Goal: Communication & Community: Answer question/provide support

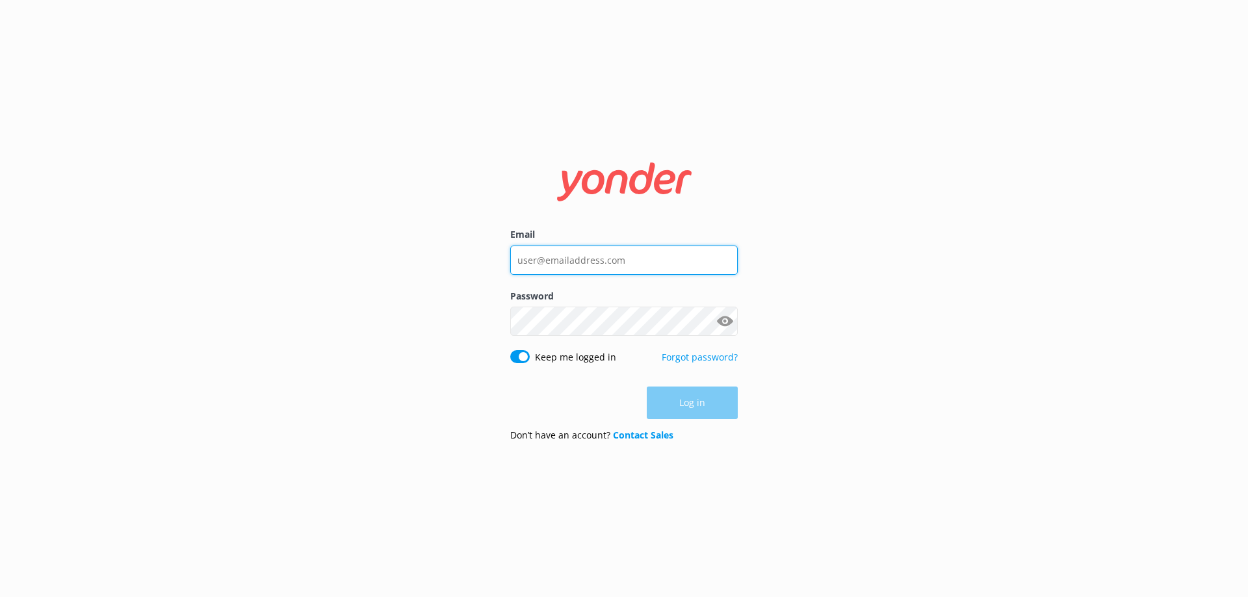
click at [643, 258] on input "Email" at bounding box center [623, 260] width 227 height 29
type input "[EMAIL_ADDRESS][DOMAIN_NAME]"
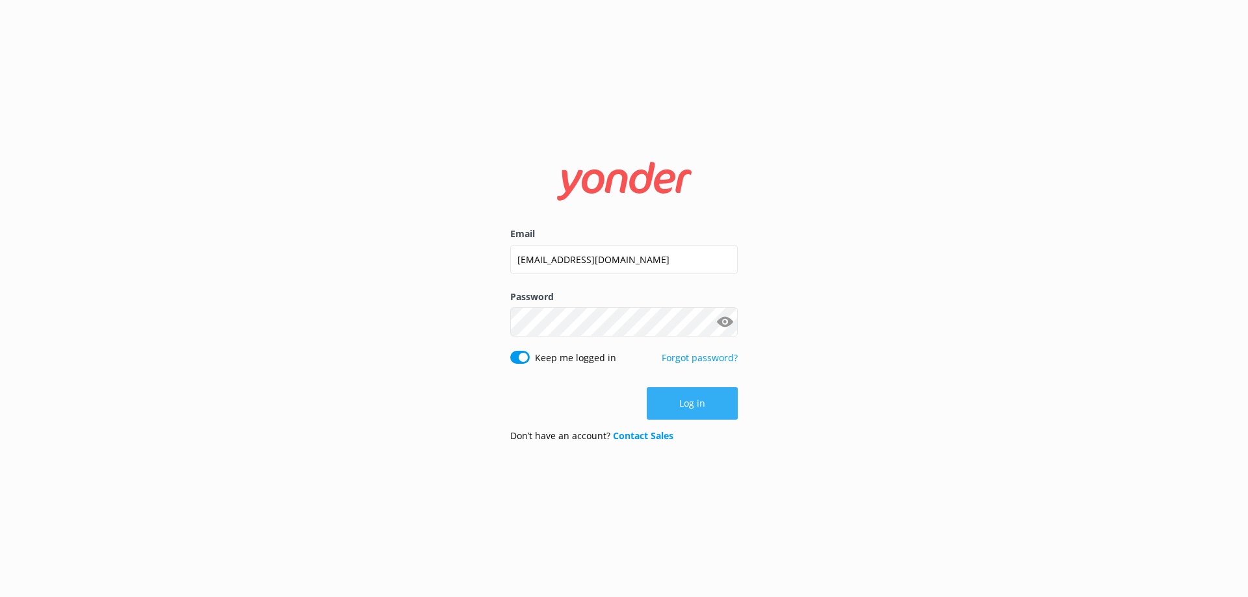
click at [683, 399] on button "Log in" at bounding box center [692, 403] width 91 height 32
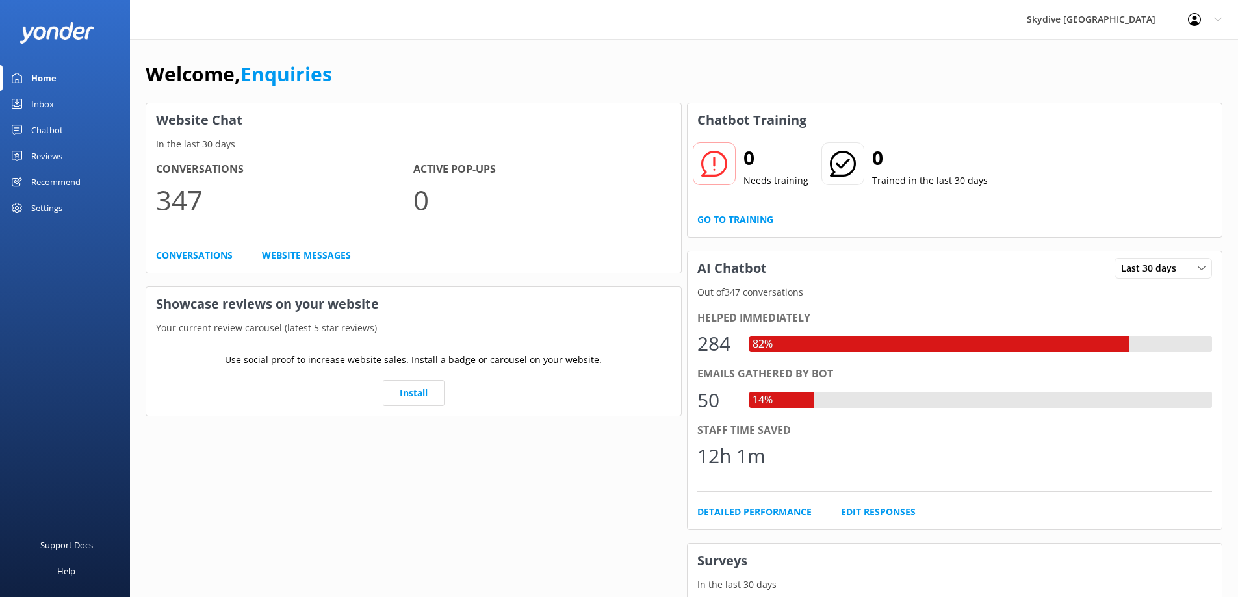
click at [47, 77] on div "Home" at bounding box center [43, 78] width 25 height 26
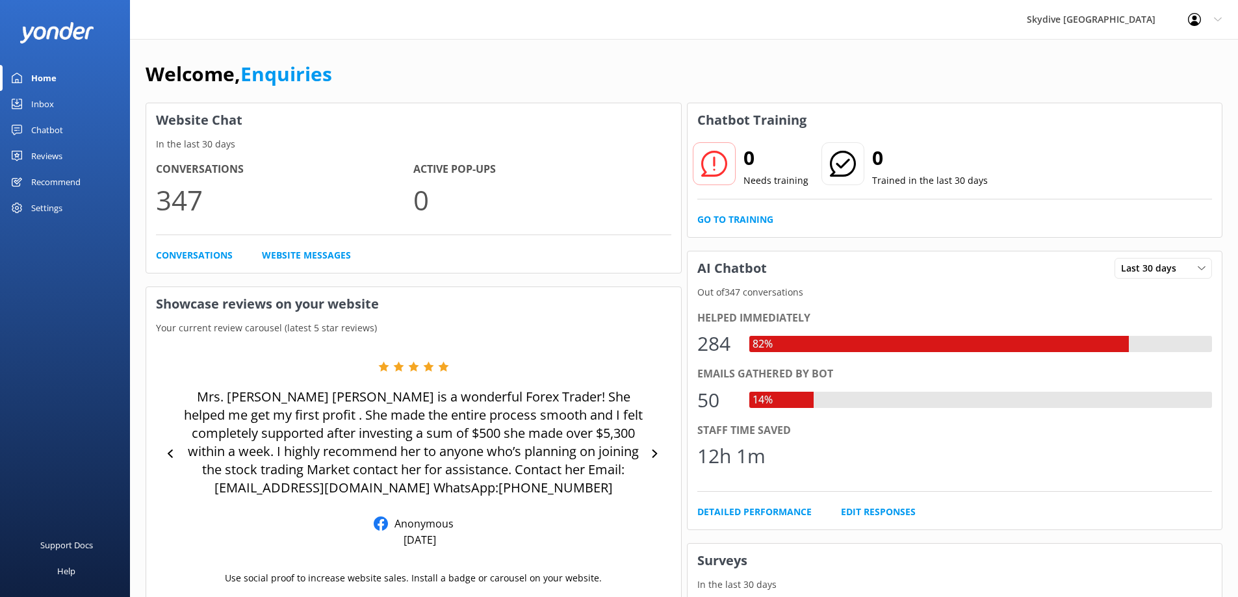
click at [36, 103] on div "Inbox" at bounding box center [42, 104] width 23 height 26
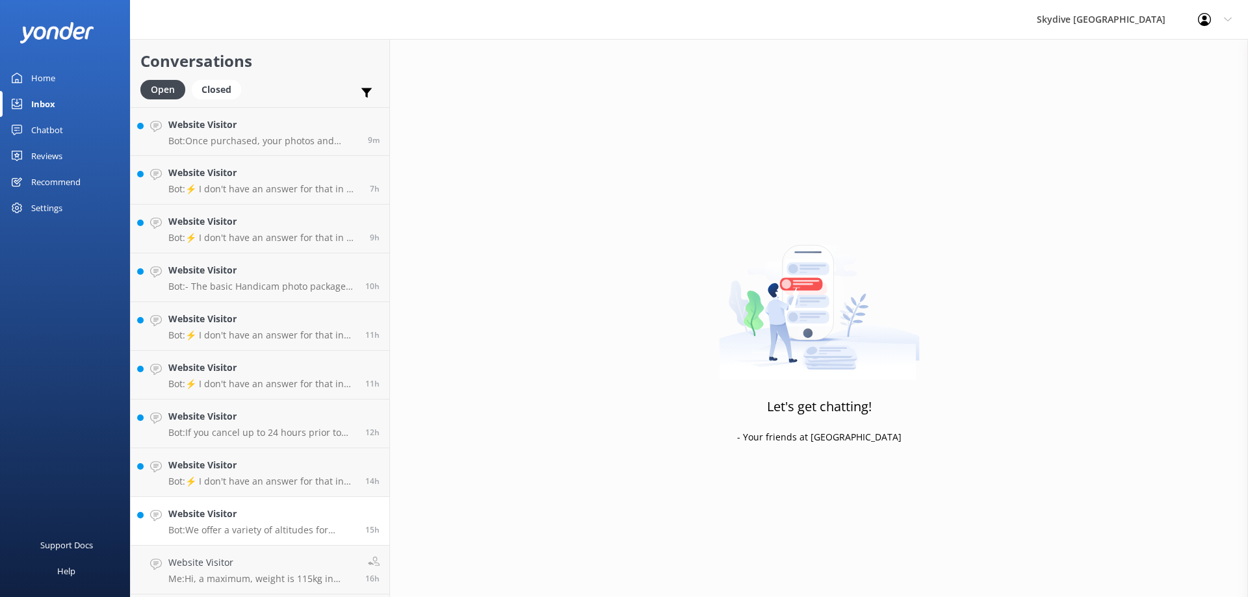
scroll to position [130, 0]
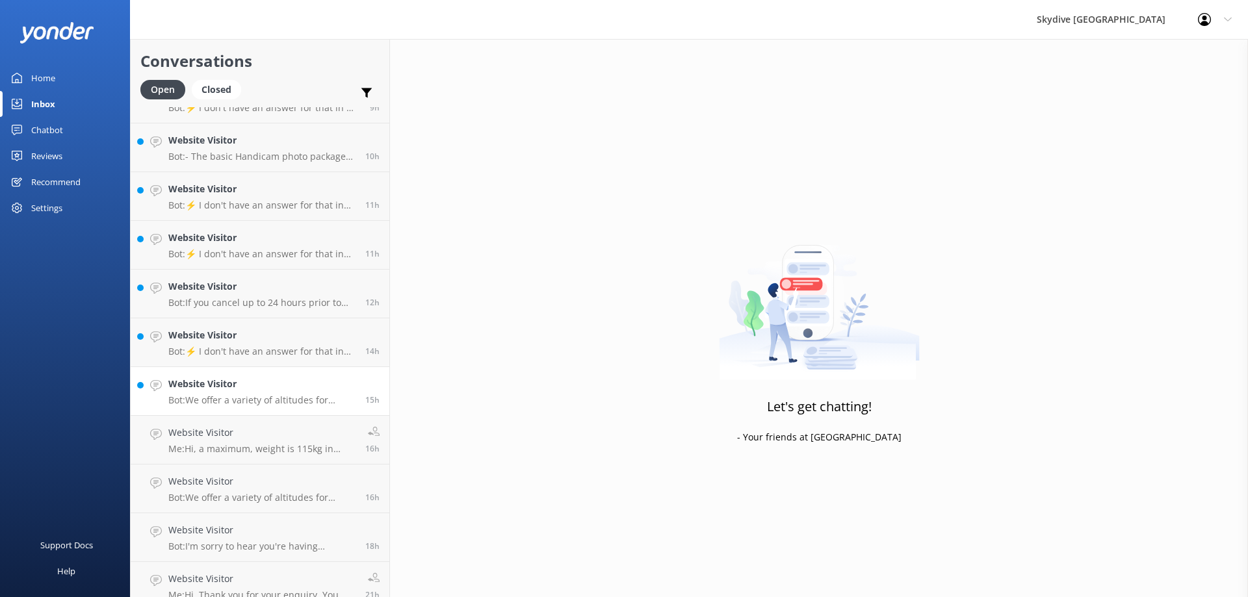
click at [227, 390] on h4 "Website Visitor" at bounding box center [261, 384] width 187 height 14
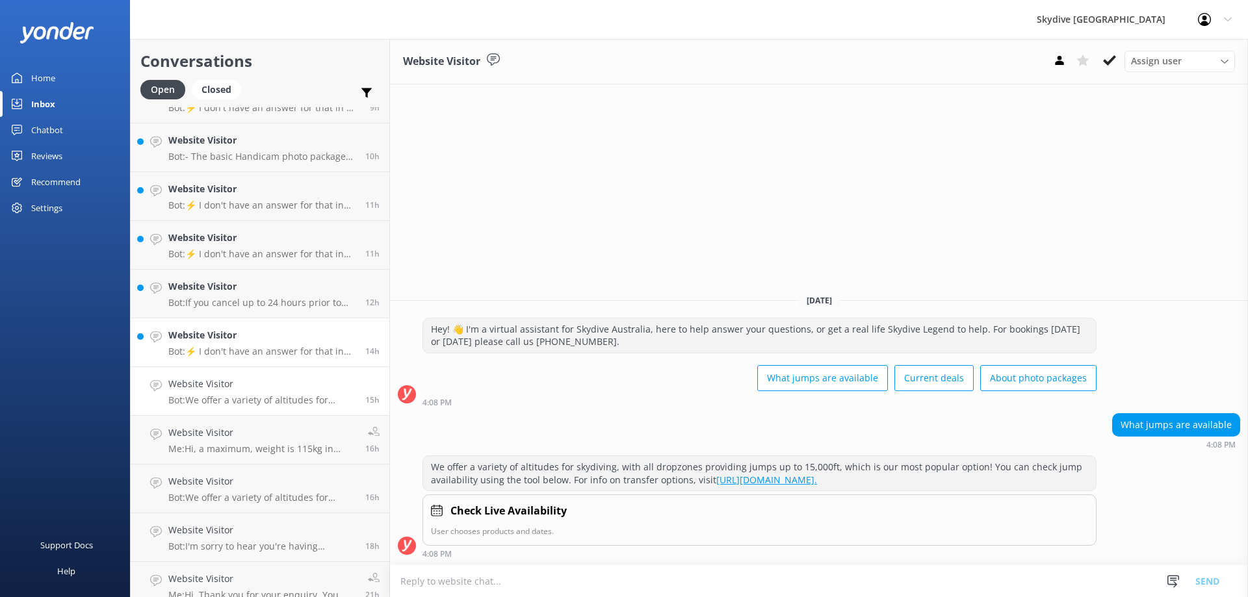
click at [281, 345] on div "Website Visitor Bot: ⚡ I don't have an answer for that in my knowledge base. Pl…" at bounding box center [261, 342] width 187 height 29
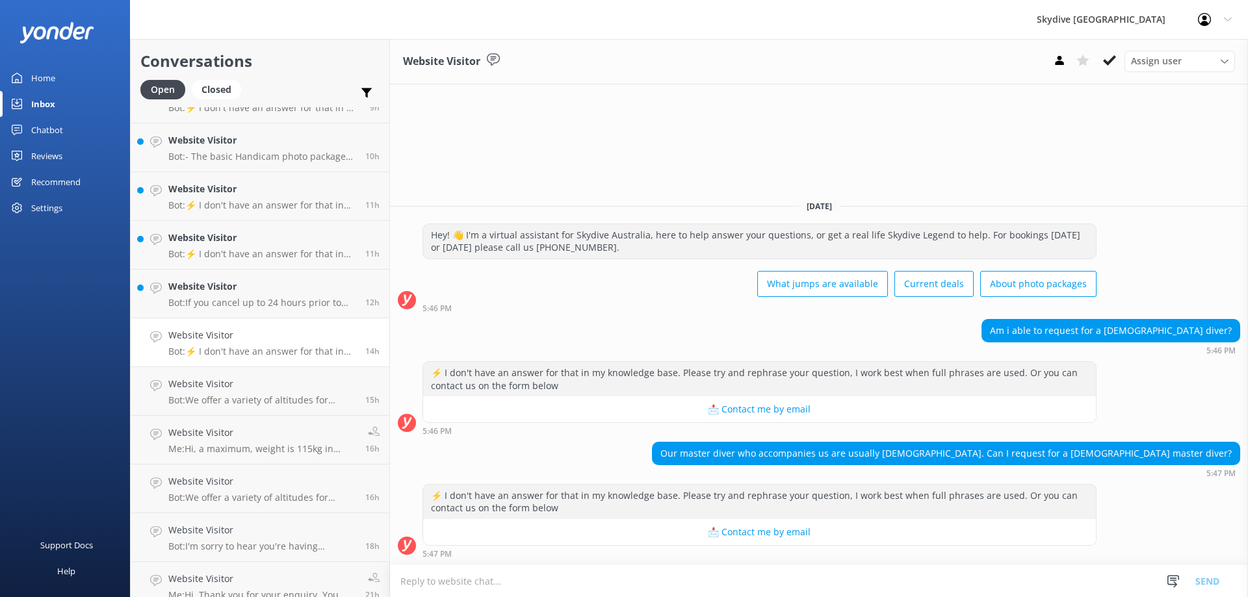
click at [456, 588] on textarea at bounding box center [819, 581] width 858 height 32
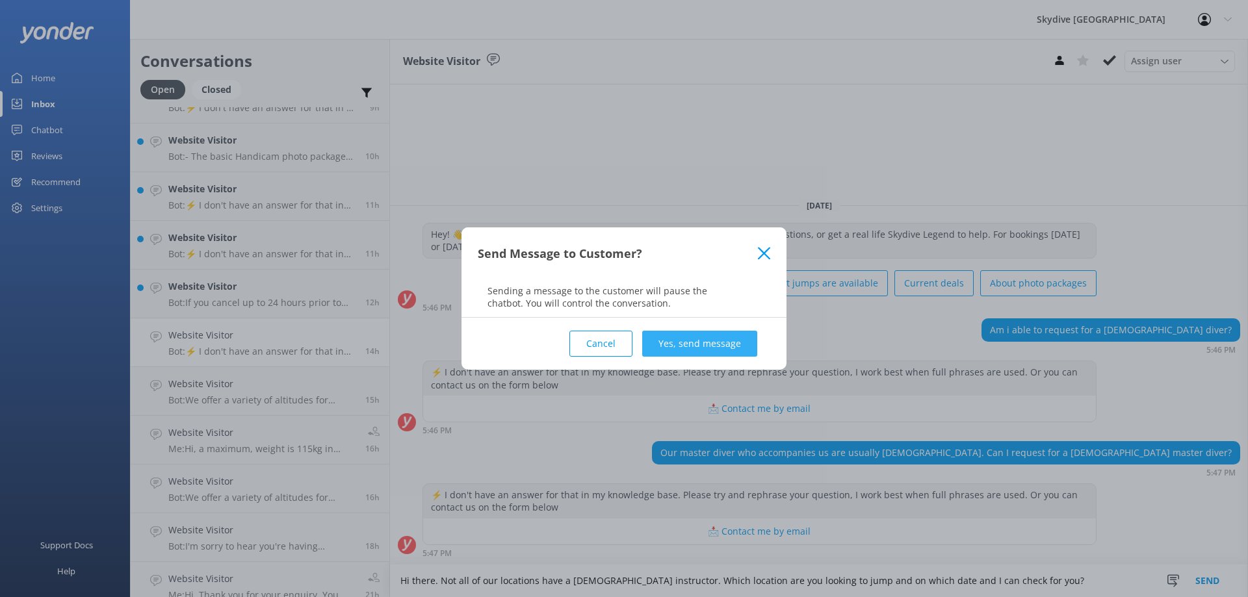
type textarea "Hi there. Not all of our locations have a [DEMOGRAPHIC_DATA] instructor. Which …"
click at [674, 334] on button "Yes, send message" at bounding box center [699, 344] width 115 height 26
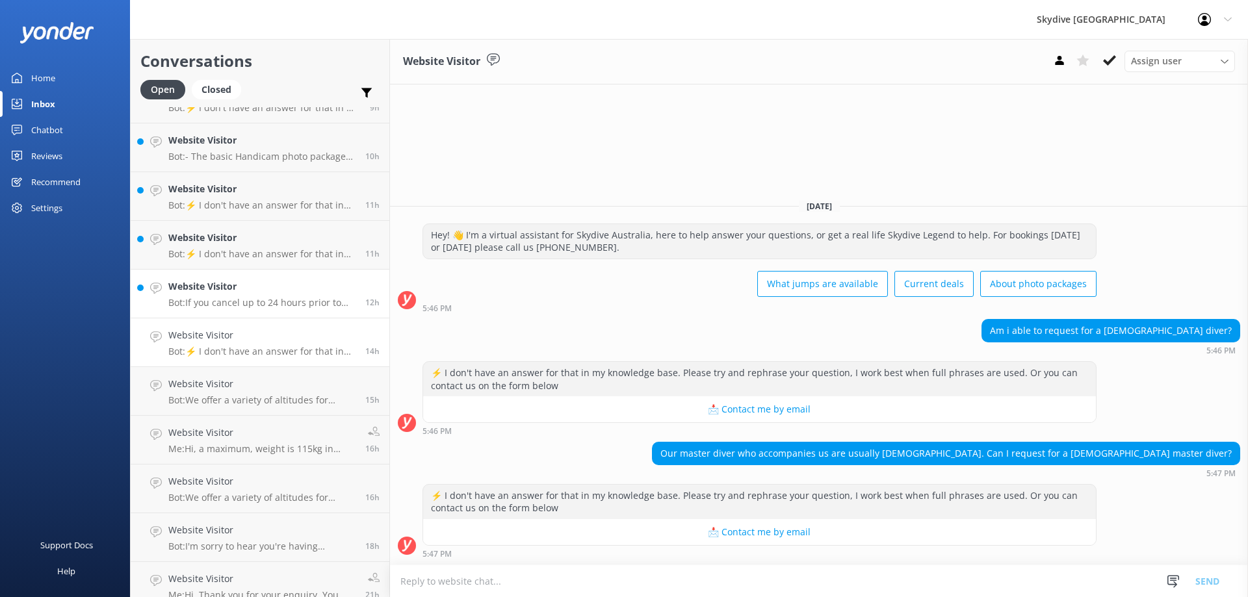
click at [242, 293] on h4 "Website Visitor" at bounding box center [261, 286] width 187 height 14
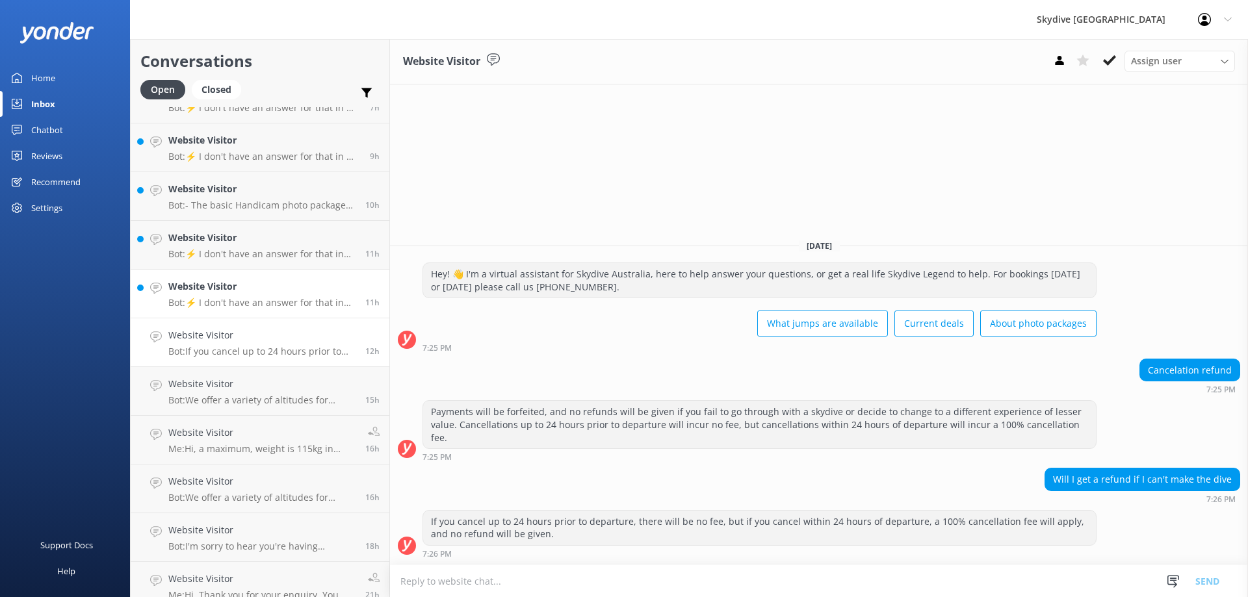
click at [242, 293] on h4 "Website Visitor" at bounding box center [261, 286] width 187 height 14
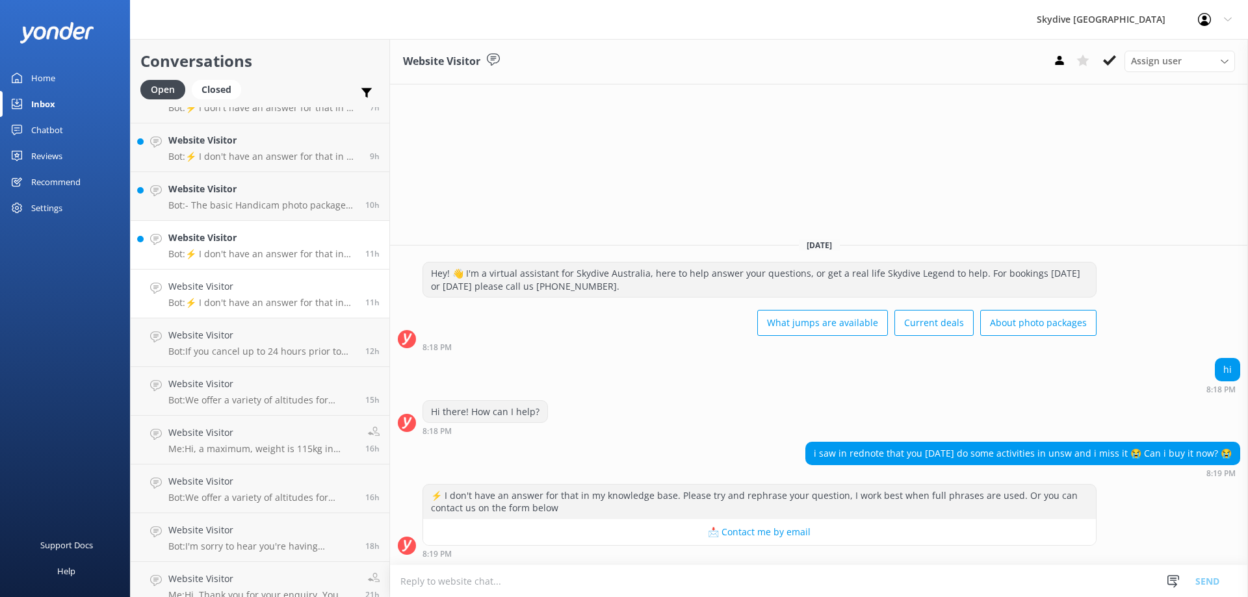
click at [252, 237] on h4 "Website Visitor" at bounding box center [261, 238] width 187 height 14
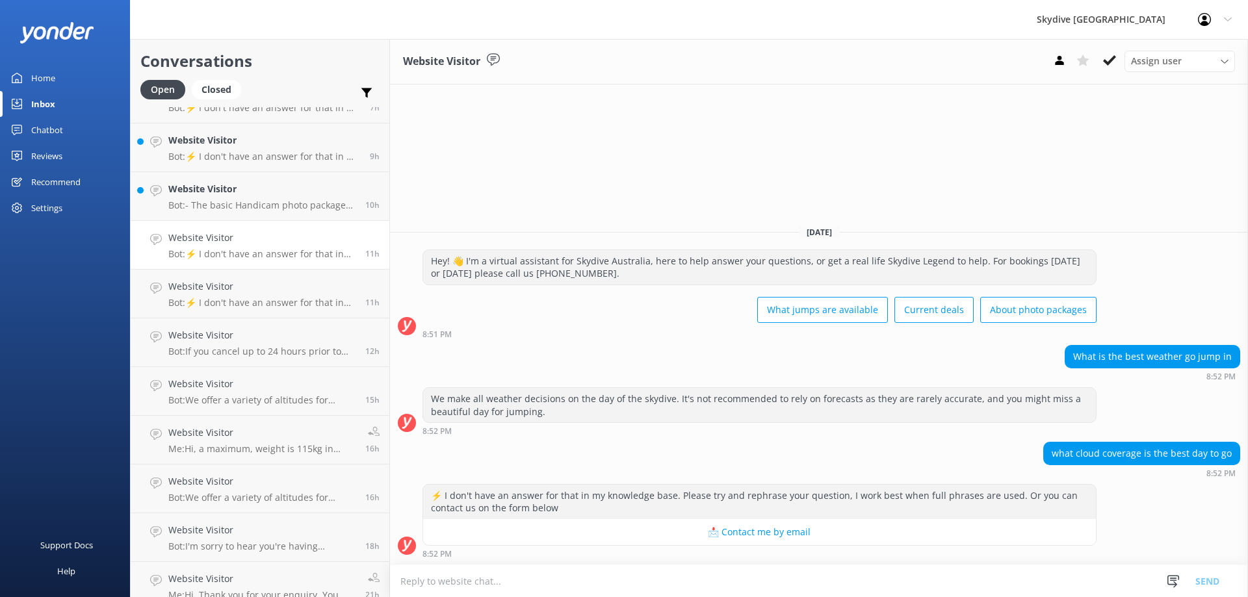
scroll to position [1, 0]
click at [496, 580] on textarea at bounding box center [819, 581] width 858 height 32
type textarea "W"
type textarea "h"
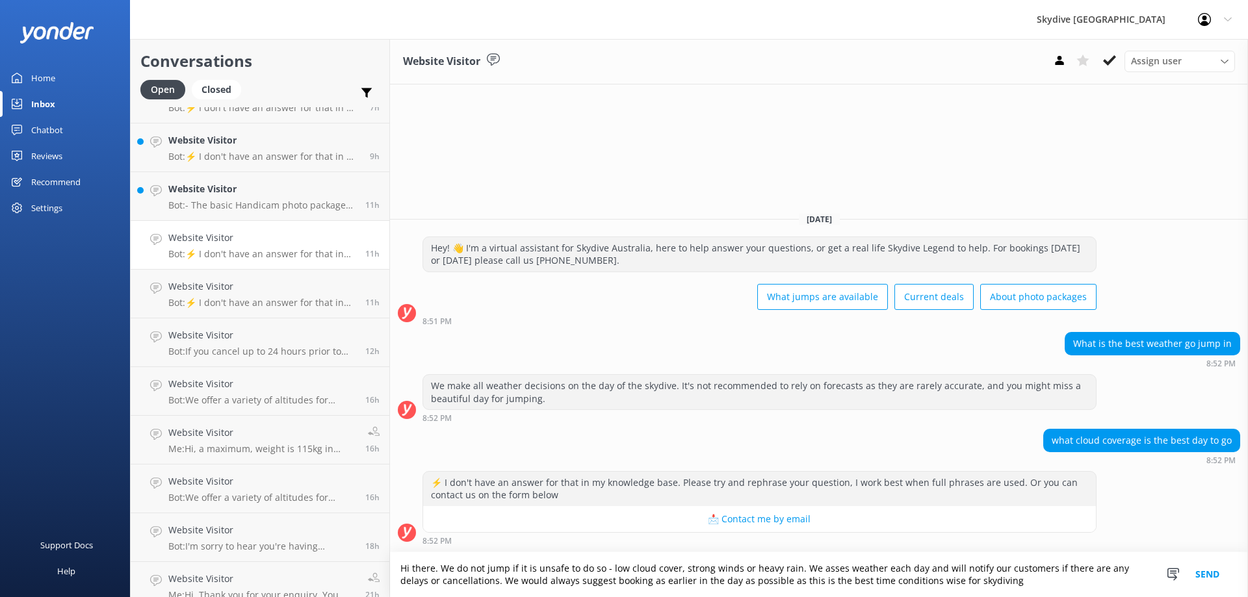
click at [780, 574] on textarea "Hi there. We do not jump if it is unsafe to do so - low cloud cover, strong win…" at bounding box center [819, 574] width 858 height 45
click at [1048, 578] on textarea "Hi there. We do not jump if it is unsafe to do so - low cloud cover, strong win…" at bounding box center [819, 574] width 858 height 45
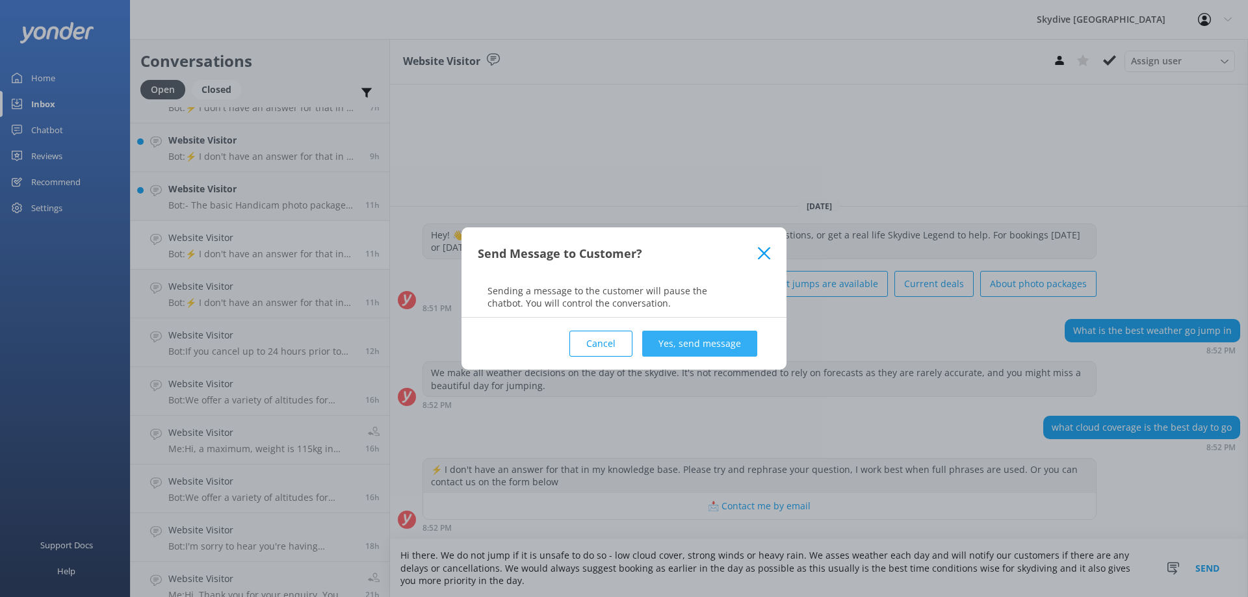
type textarea "Hi there. We do not jump if it is unsafe to do so - low cloud cover, strong win…"
click at [701, 339] on button "Yes, send message" at bounding box center [699, 344] width 115 height 26
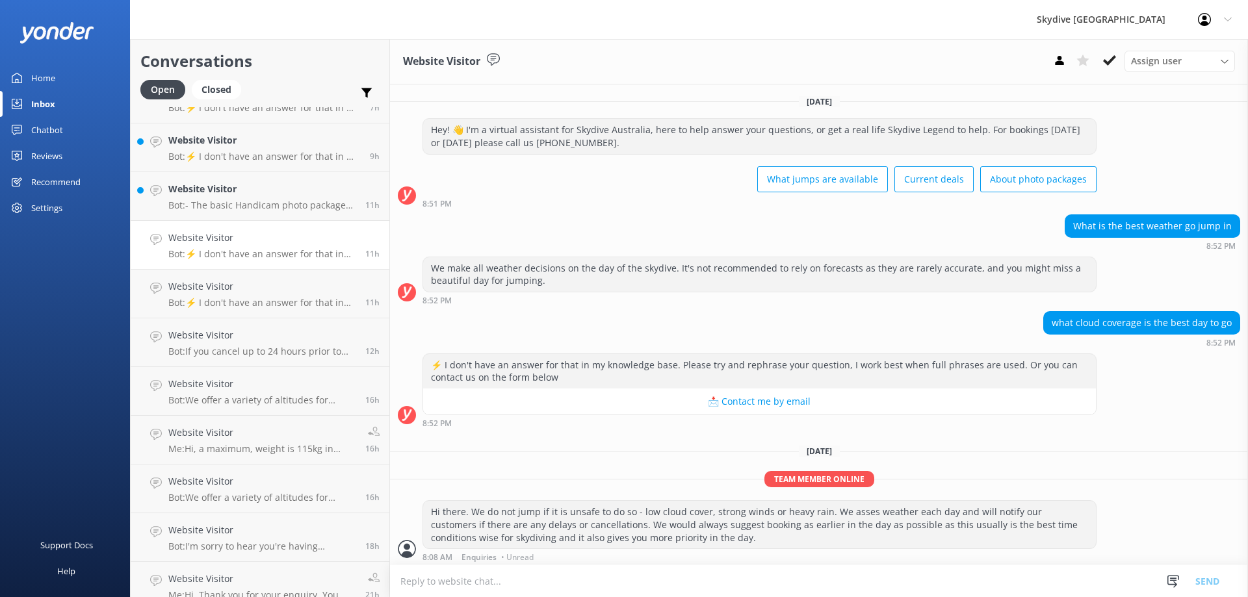
scroll to position [3, 0]
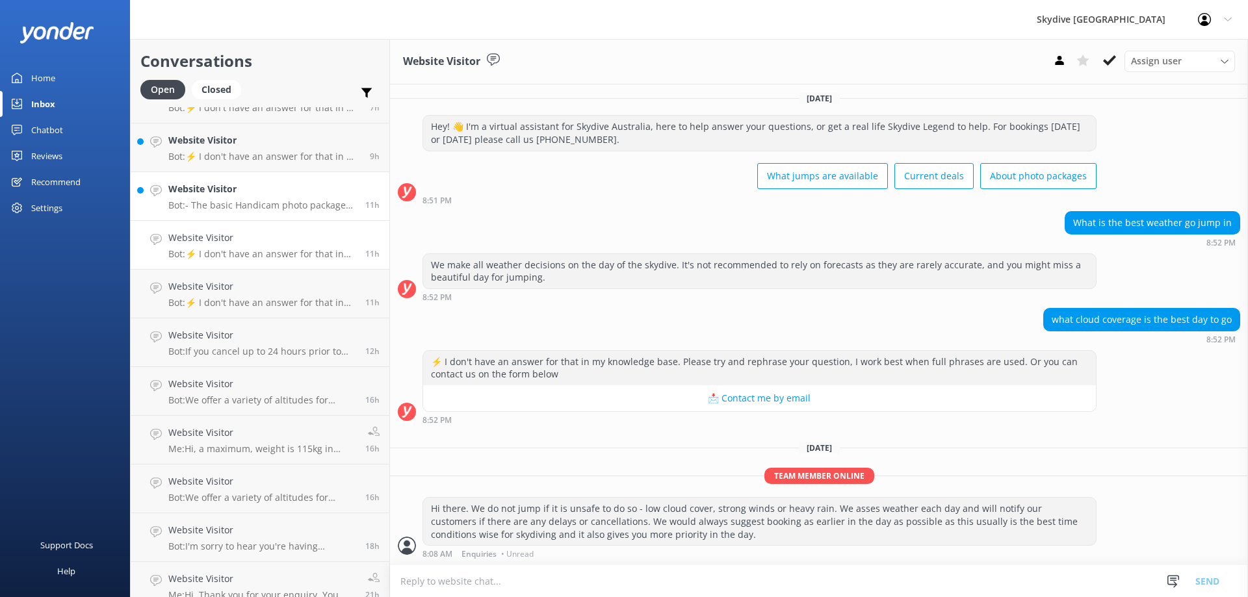
click at [279, 202] on p "Bot: - The basic Handicam photo package costs $129 per person and includes phot…" at bounding box center [261, 206] width 187 height 12
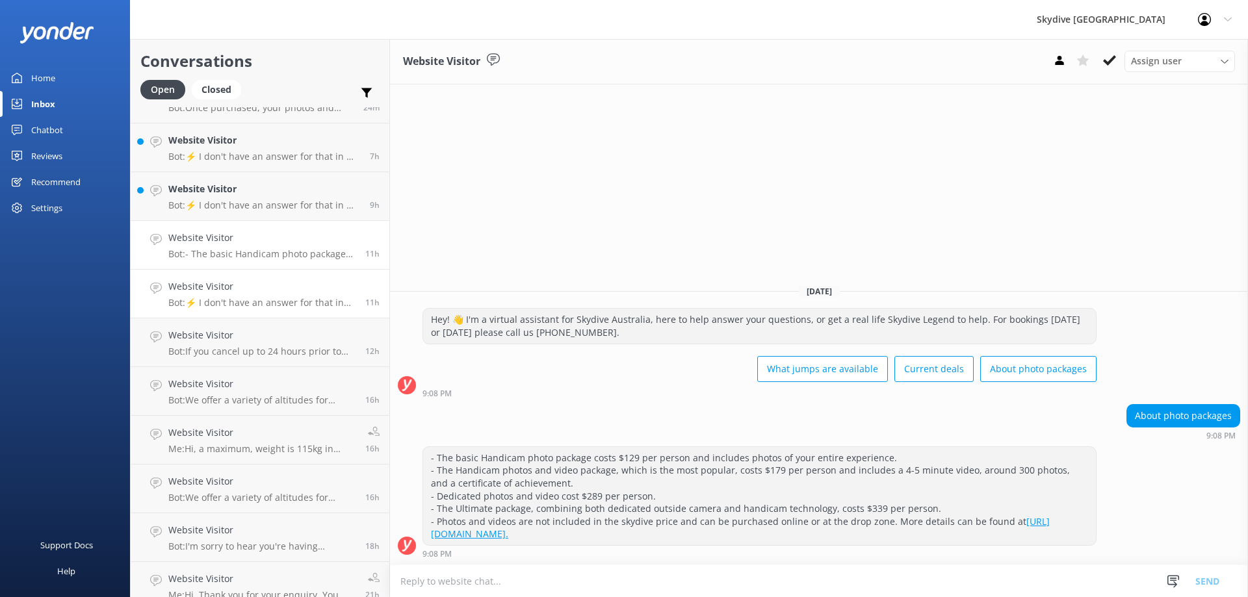
click at [272, 288] on h4 "Website Visitor" at bounding box center [261, 286] width 187 height 14
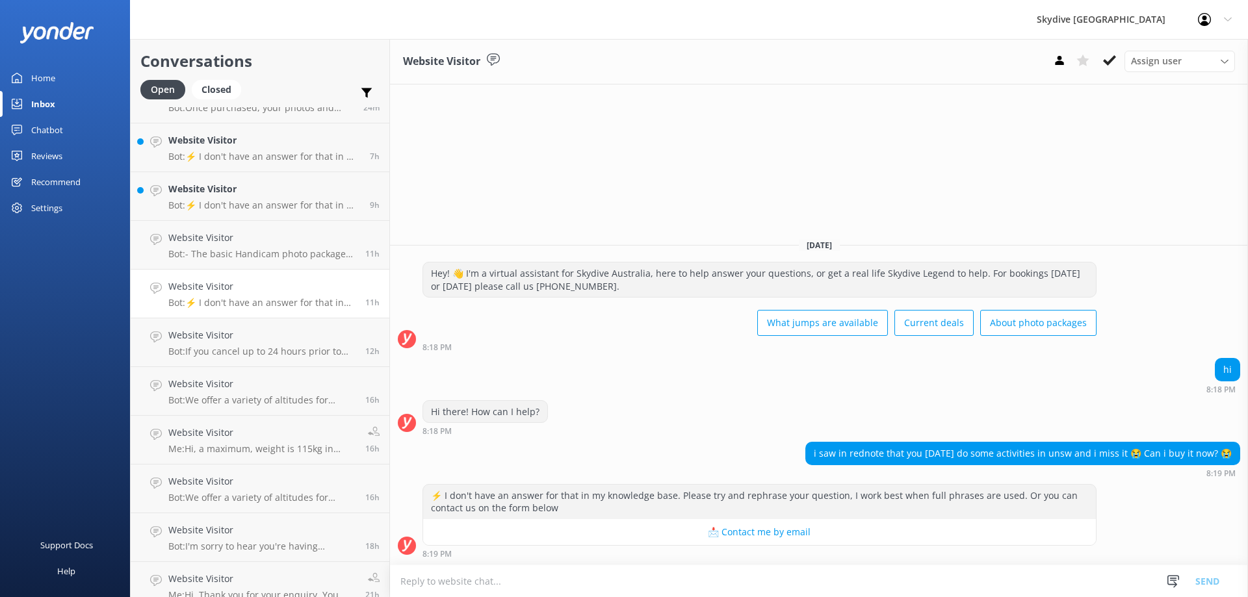
scroll to position [1, 0]
click at [463, 581] on textarea at bounding box center [819, 581] width 858 height 32
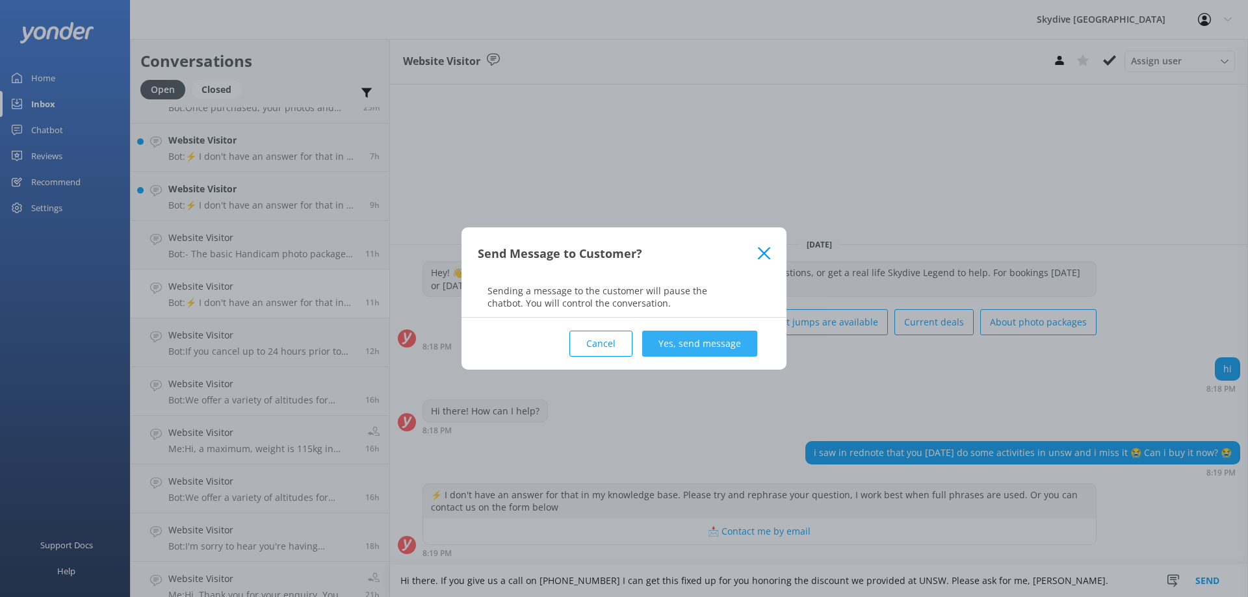
type textarea "Hi there. If you give us a call on [PHONE_NUMBER] I can get this fixed up for y…"
click at [702, 346] on button "Yes, send message" at bounding box center [699, 344] width 115 height 26
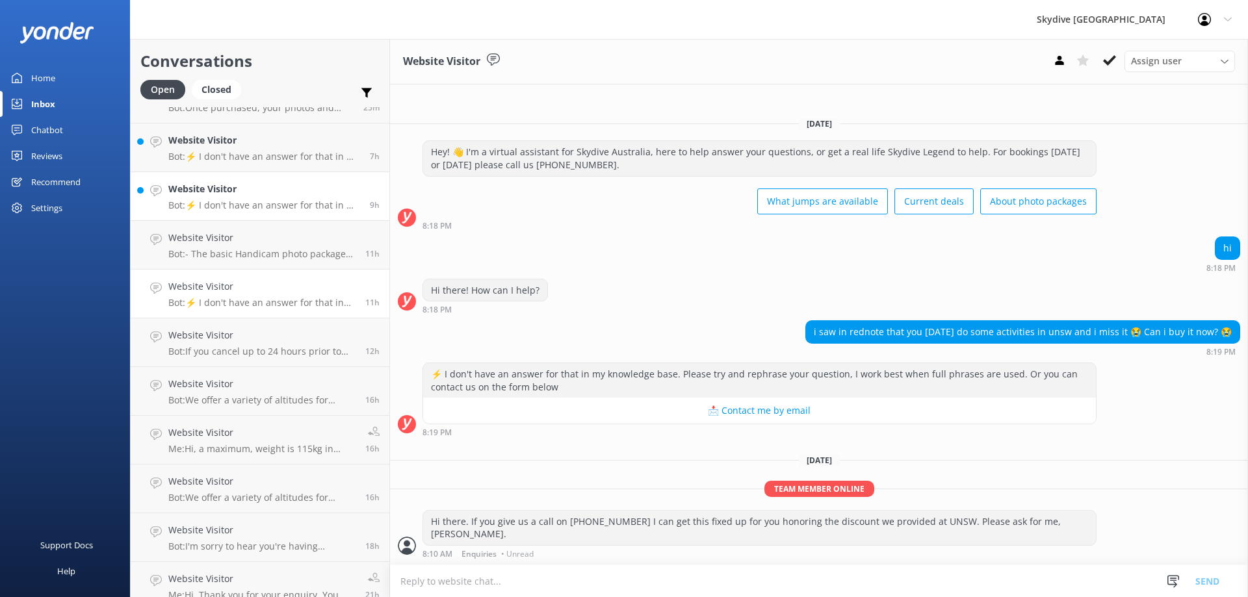
click at [240, 193] on h4 "Website Visitor" at bounding box center [264, 189] width 192 height 14
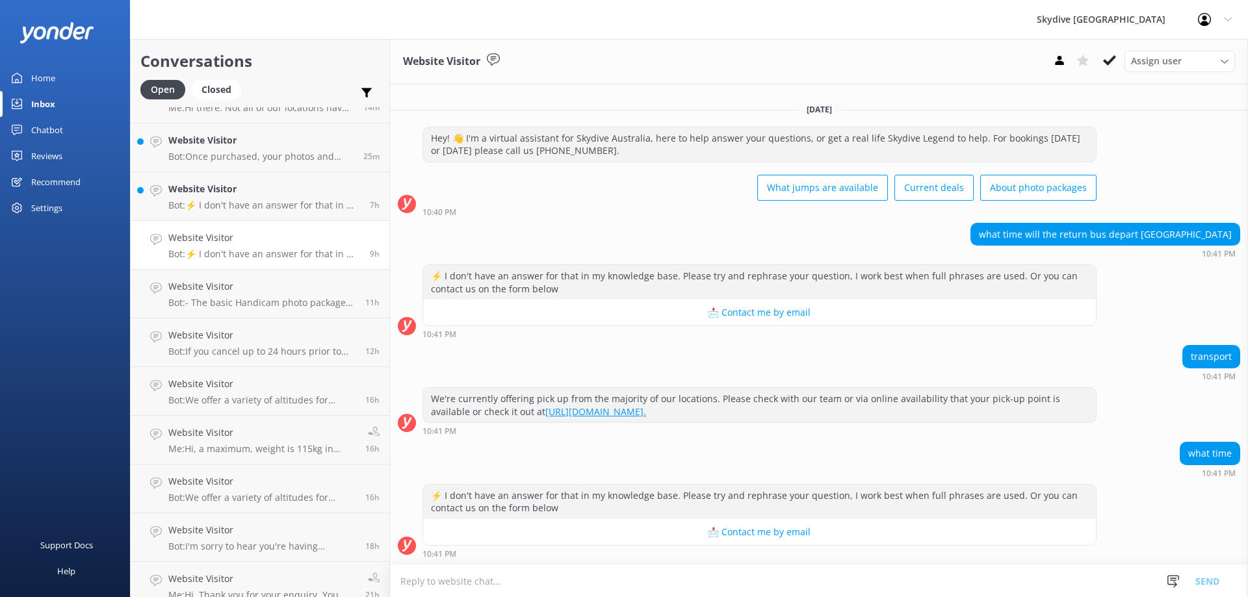
drag, startPoint x: 493, startPoint y: 591, endPoint x: 493, endPoint y: 584, distance: 6.5
click at [493, 590] on textarea at bounding box center [819, 581] width 858 height 32
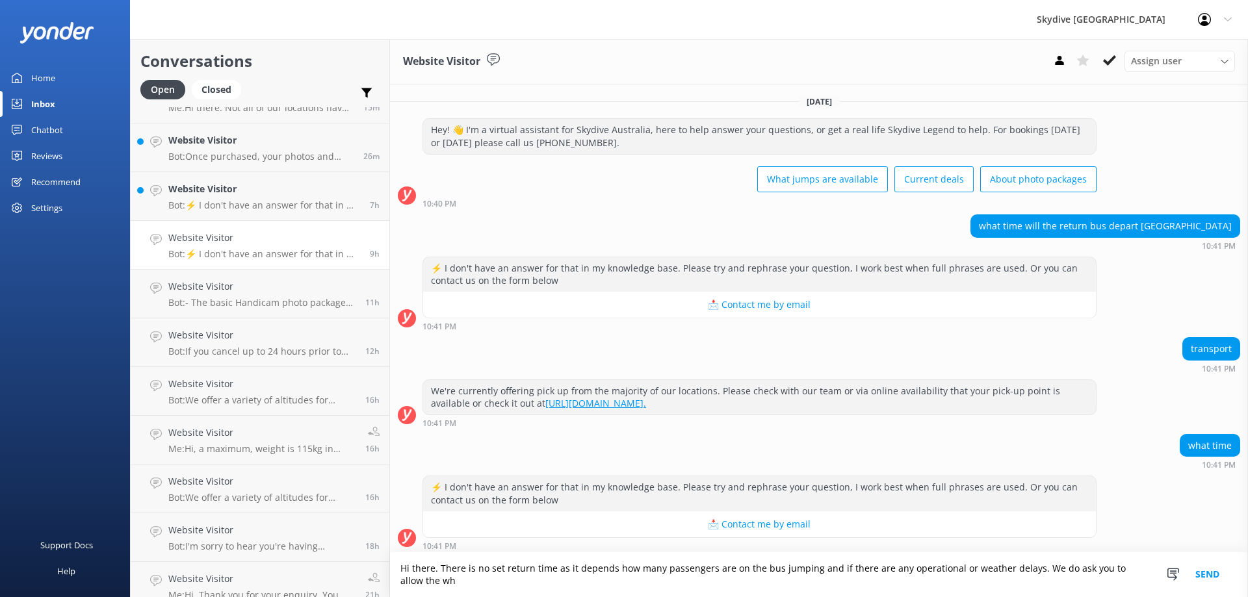
scroll to position [5, 0]
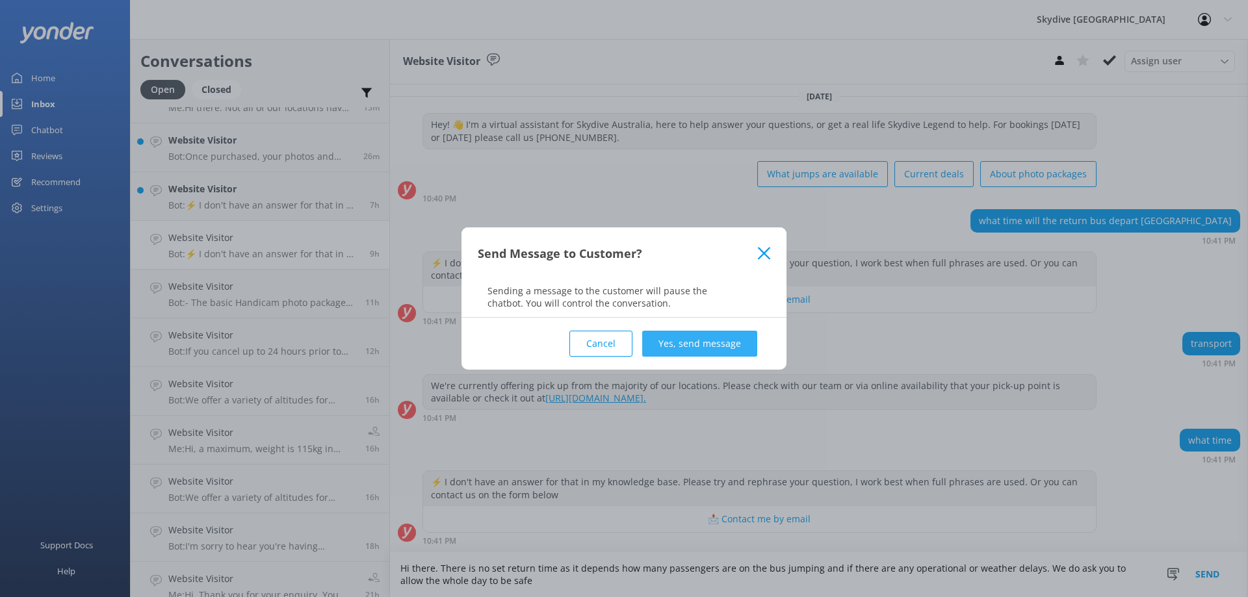
type textarea "Hi there. There is no set return time as it depends how many passengers are on …"
click at [689, 349] on button "Yes, send message" at bounding box center [699, 344] width 115 height 26
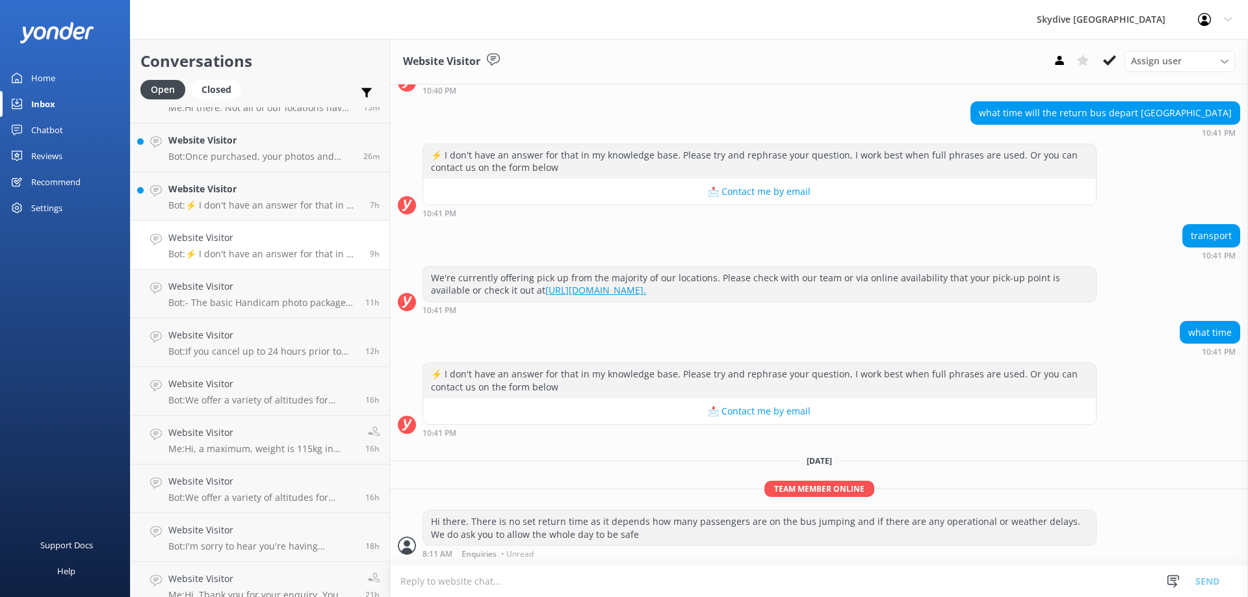
scroll to position [0, 0]
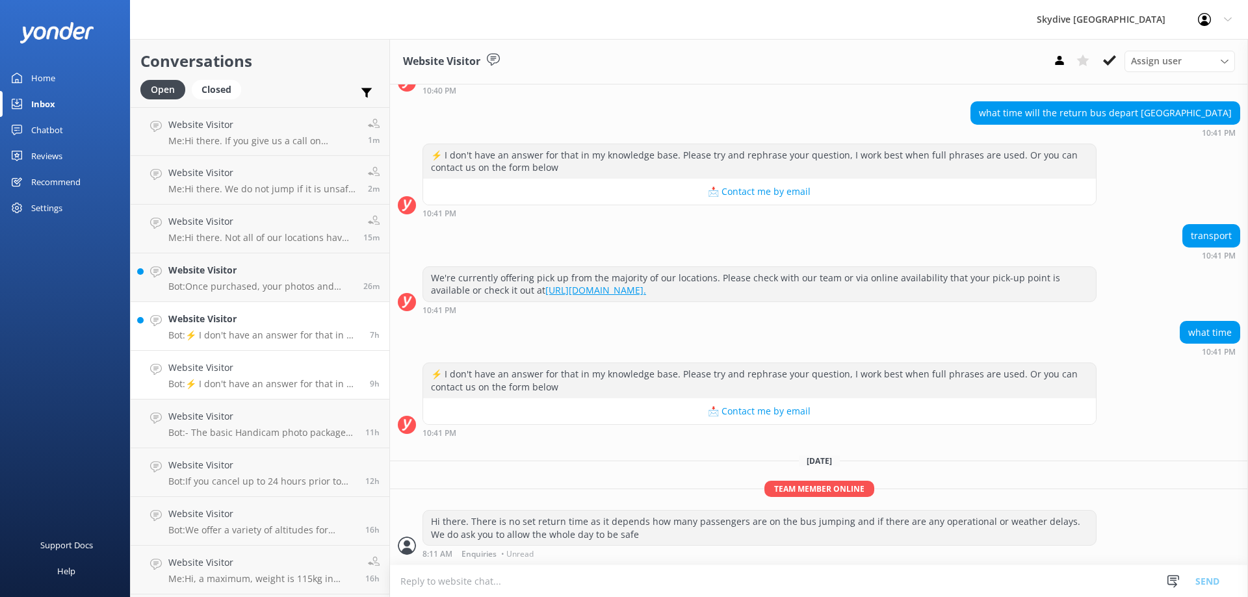
click at [247, 324] on h4 "Website Visitor" at bounding box center [264, 319] width 192 height 14
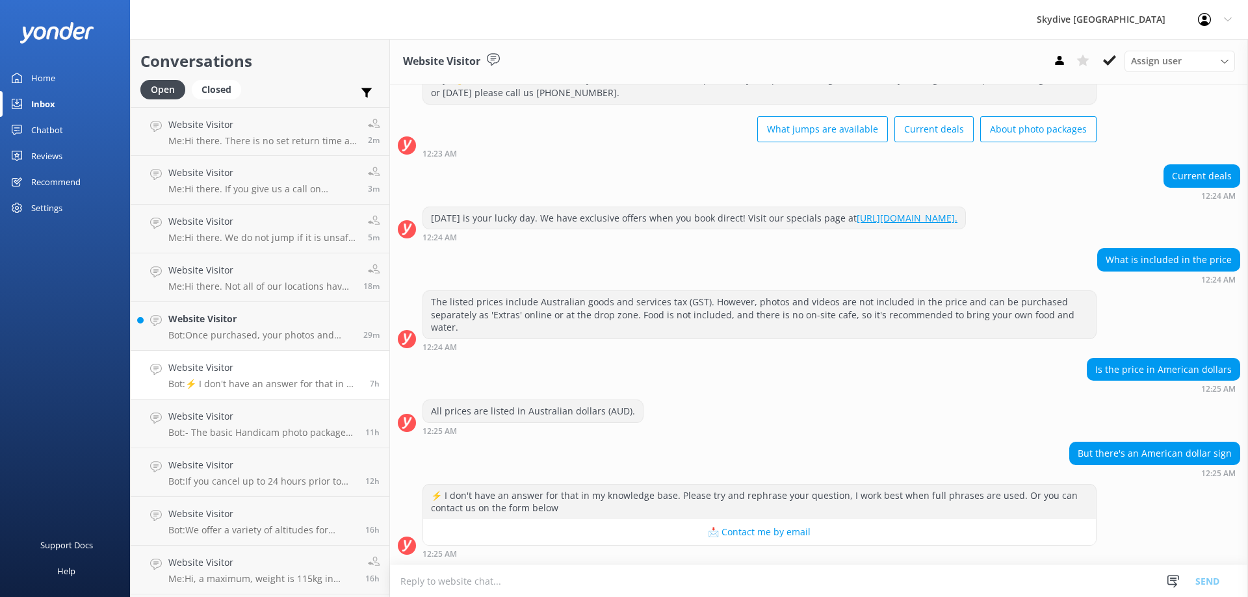
scroll to position [1, 0]
click at [494, 584] on textarea at bounding box center [819, 581] width 858 height 32
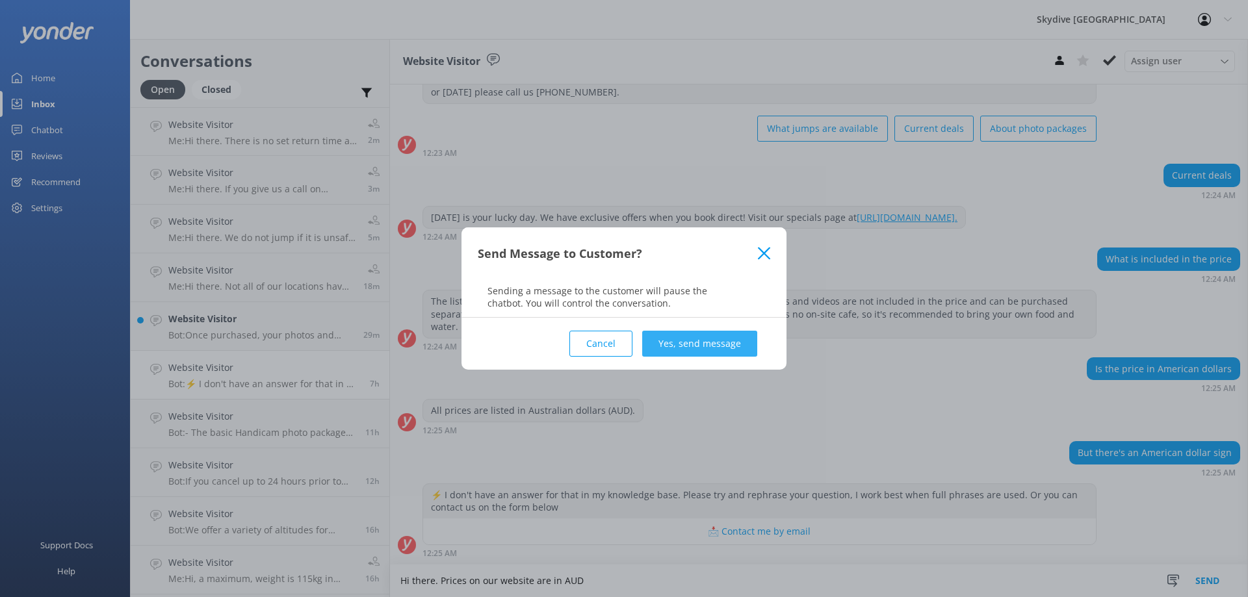
type textarea "Hi there. Prices on our website are in AUD"
click at [682, 344] on button "Yes, send message" at bounding box center [699, 344] width 115 height 26
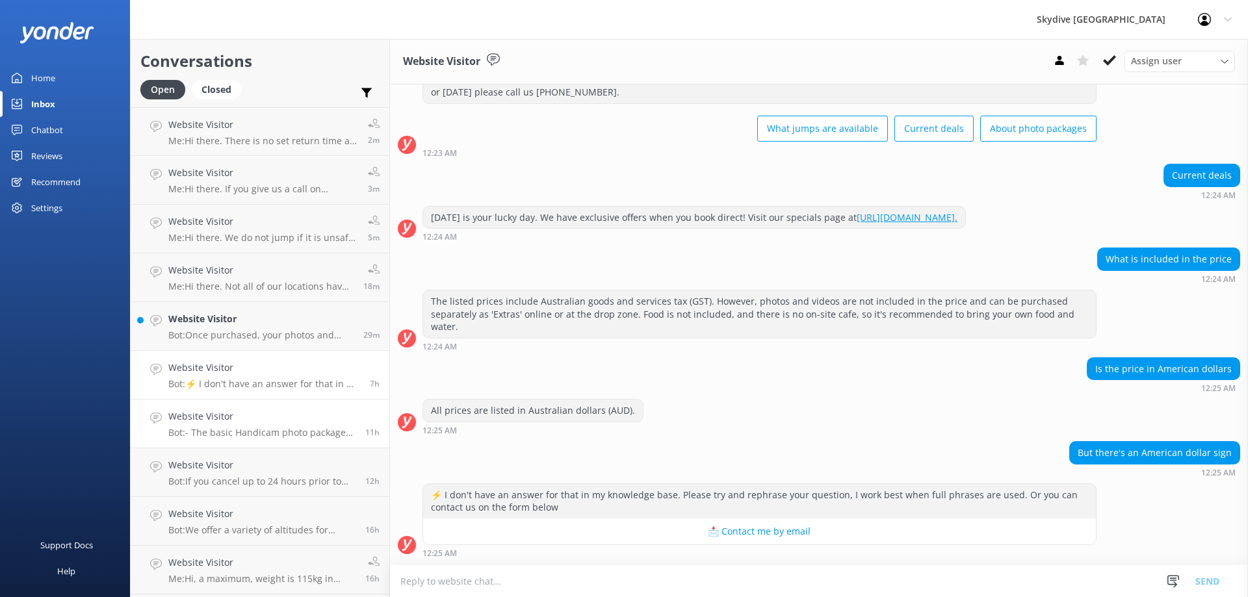
scroll to position [134, 0]
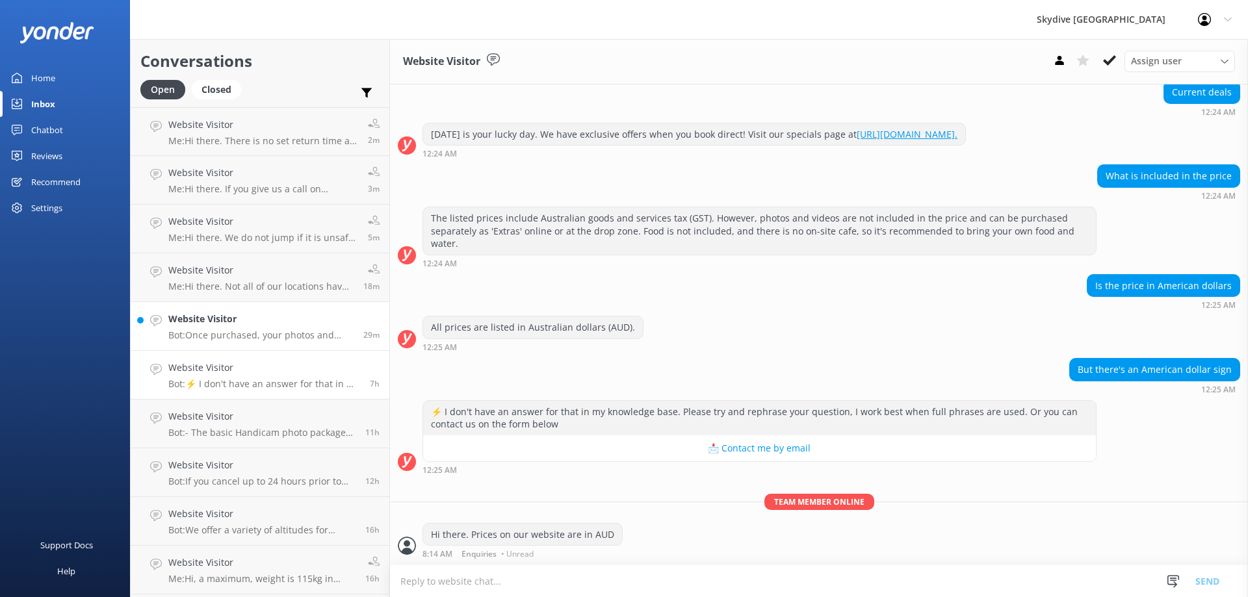
click at [220, 322] on h4 "Website Visitor" at bounding box center [260, 319] width 185 height 14
